Goal: Communication & Community: Answer question/provide support

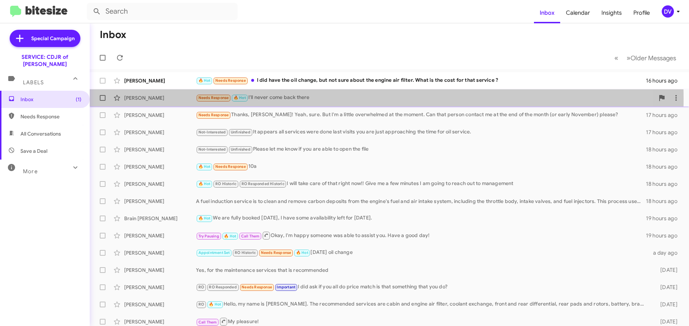
click at [304, 99] on div "Needs Response 🔥 Hot I'll never come back there" at bounding box center [425, 98] width 459 height 8
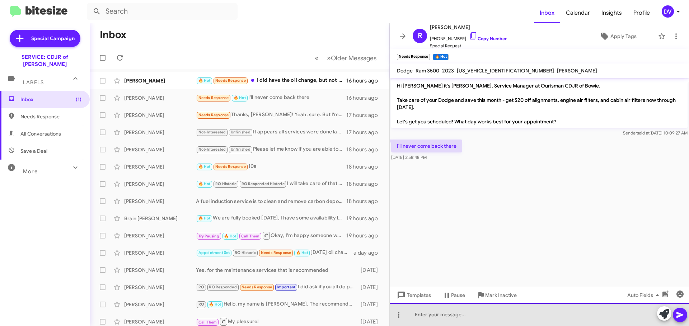
click at [484, 325] on div at bounding box center [539, 314] width 299 height 23
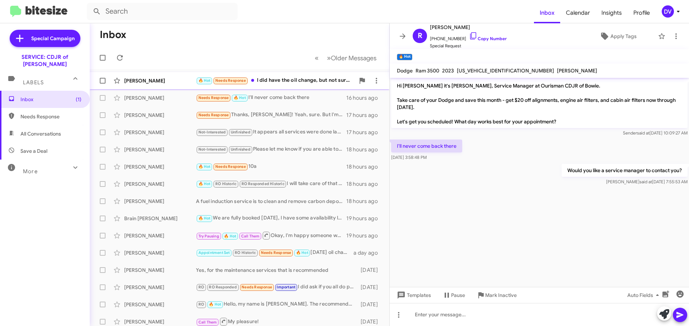
click at [291, 86] on div "[PERSON_NAME] 🔥 Hot Needs Response I did have the oil change, but not sure abou…" at bounding box center [239, 81] width 288 height 14
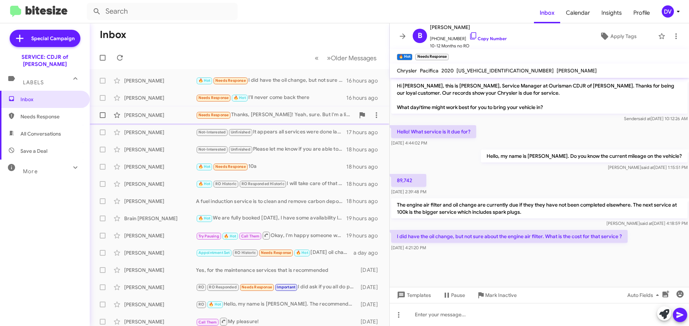
click at [285, 120] on div "[PERSON_NAME] Needs Response Thanks, [PERSON_NAME]! Yeah, sure. But I'm a littl…" at bounding box center [239, 115] width 288 height 14
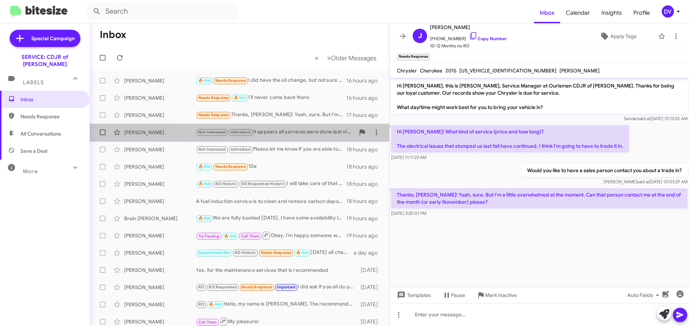
click at [294, 132] on div "Not-Interested Unfinished It appears all services were done last visits you are…" at bounding box center [275, 132] width 159 height 8
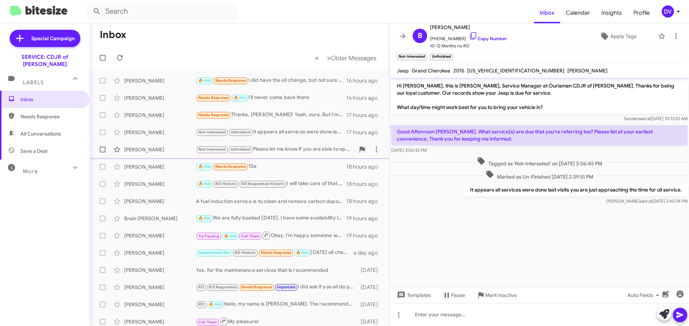
click at [292, 148] on div "Not-Interested Unfinished Please let me know if you are able to open the file" at bounding box center [275, 149] width 159 height 8
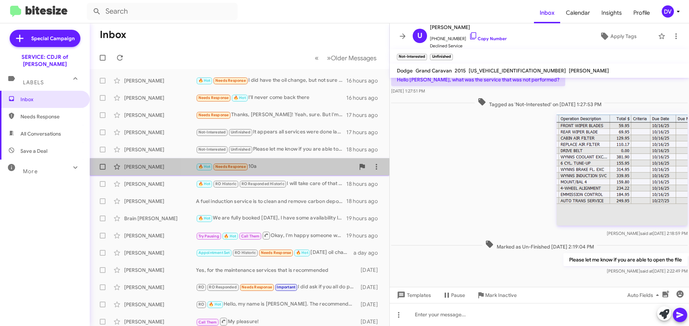
click at [287, 171] on div "🔥 Hot Needs Response 10a" at bounding box center [275, 167] width 159 height 8
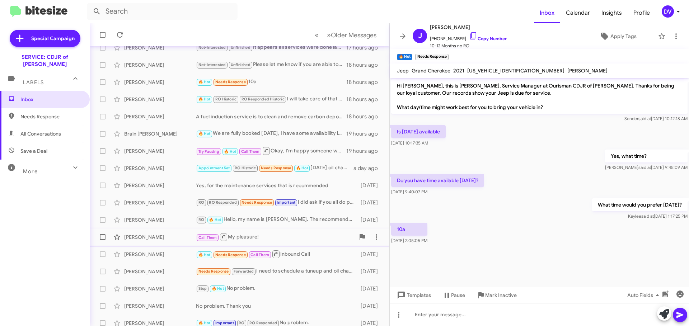
scroll to position [90, 0]
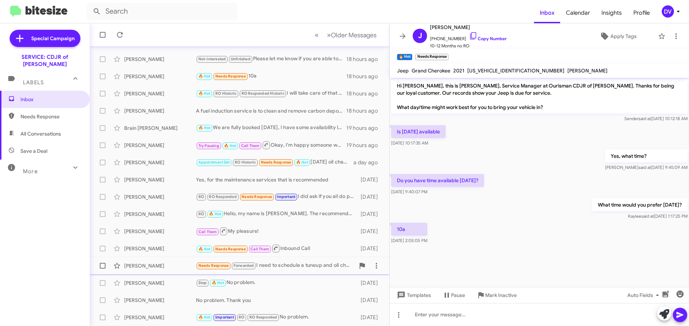
click at [305, 271] on div "[PERSON_NAME] Needs Response Forwarded I need to schedule a tuneup and oil chan…" at bounding box center [239, 266] width 288 height 14
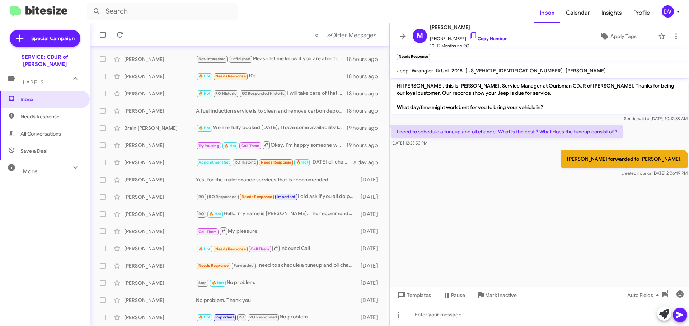
click at [71, 163] on icon at bounding box center [75, 167] width 9 height 9
click at [62, 167] on div "More" at bounding box center [38, 171] width 64 height 13
